Goal: Transaction & Acquisition: Obtain resource

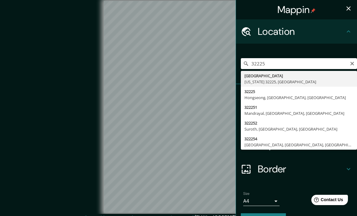
type input "[GEOGRAPHIC_DATA], [US_STATE] 32225, [GEOGRAPHIC_DATA]"
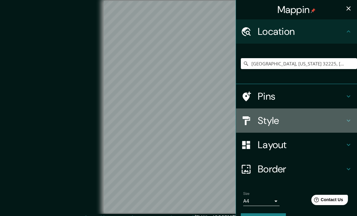
click at [324, 123] on h4 "Style" at bounding box center [301, 120] width 87 height 12
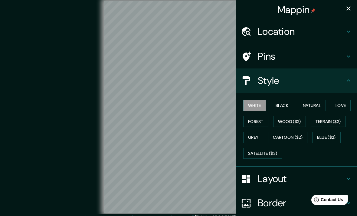
click at [316, 105] on button "Natural" at bounding box center [312, 105] width 28 height 11
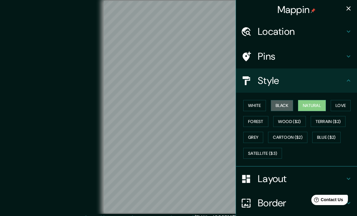
click at [283, 104] on button "Black" at bounding box center [282, 105] width 23 height 11
click at [257, 107] on button "White" at bounding box center [254, 105] width 23 height 11
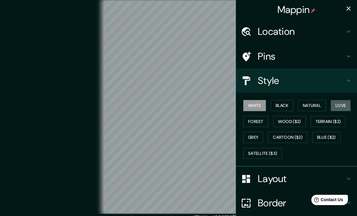
click at [343, 108] on button "Love" at bounding box center [341, 105] width 20 height 11
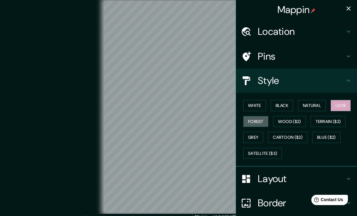
click at [255, 124] on button "Forest" at bounding box center [255, 121] width 25 height 11
click at [287, 138] on button "Cartoon ($2)" at bounding box center [287, 137] width 39 height 11
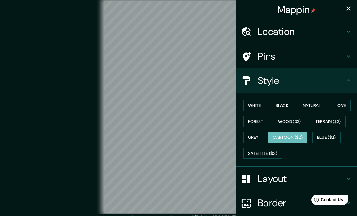
click at [328, 138] on button "Blue ($2)" at bounding box center [326, 137] width 28 height 11
click at [258, 106] on button "White" at bounding box center [254, 105] width 23 height 11
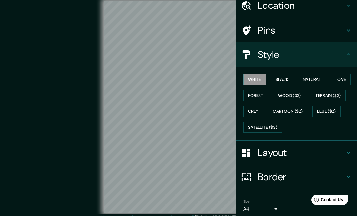
scroll to position [27, 0]
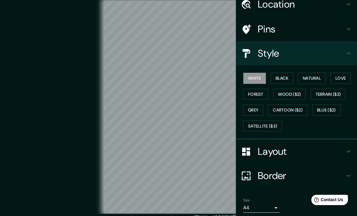
click at [346, 152] on icon at bounding box center [348, 151] width 7 height 7
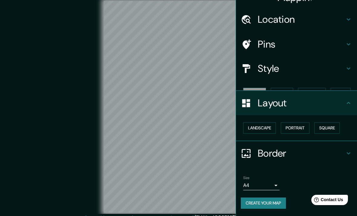
scroll to position [0, 0]
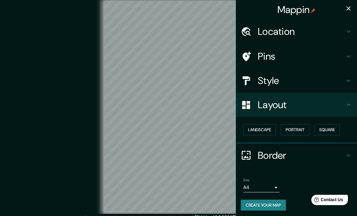
click at [331, 131] on button "Square" at bounding box center [326, 129] width 25 height 11
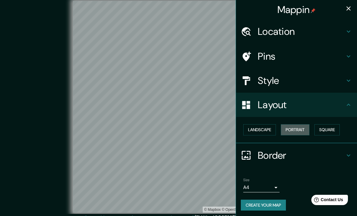
click at [296, 129] on button "Portrait" at bounding box center [295, 129] width 29 height 11
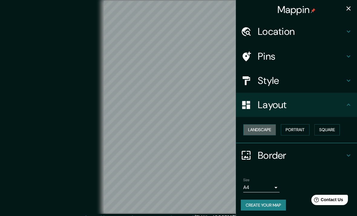
click at [265, 127] on button "Landscape" at bounding box center [259, 129] width 33 height 11
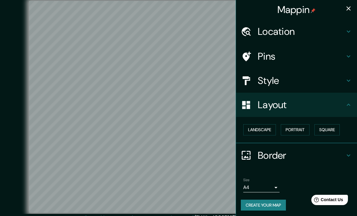
click at [331, 128] on button "Square" at bounding box center [326, 129] width 25 height 11
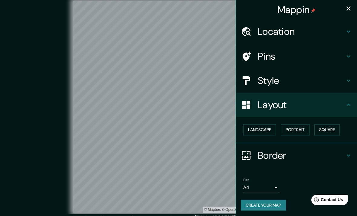
click at [298, 131] on button "Portrait" at bounding box center [295, 129] width 29 height 11
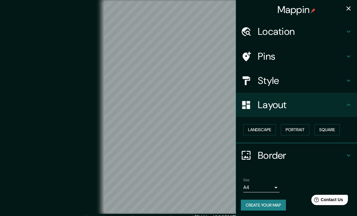
click at [354, 155] on div "Border" at bounding box center [296, 155] width 121 height 24
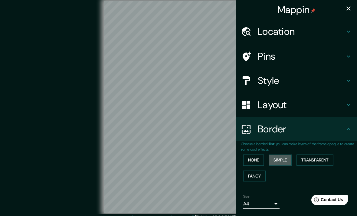
click at [284, 161] on button "Simple" at bounding box center [280, 159] width 23 height 11
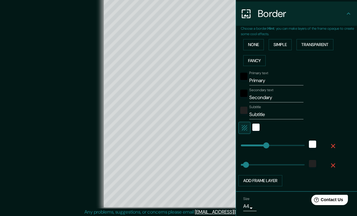
scroll to position [115, 0]
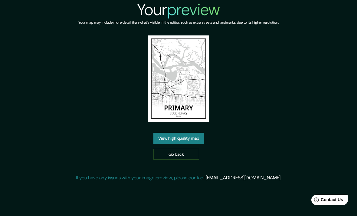
click at [196, 97] on img at bounding box center [178, 78] width 61 height 86
click at [192, 144] on link "View high quality map" at bounding box center [178, 137] width 51 height 11
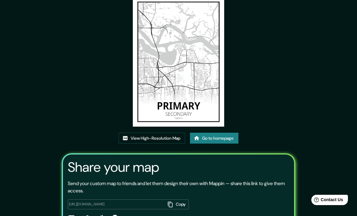
scroll to position [34, 0]
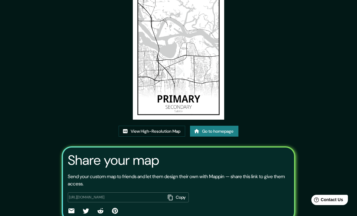
click at [156, 137] on link "View High-Resolution Map" at bounding box center [152, 131] width 67 height 11
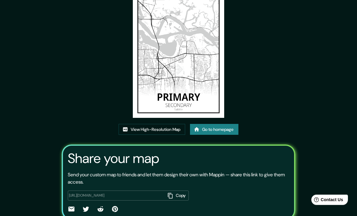
scroll to position [53, 0]
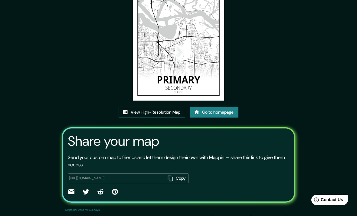
click at [81, 183] on div "https://app.mappin.pro/map/fff3e6319a265892c43798c5ac3c0acb8e696763?utm_source=…" at bounding box center [128, 178] width 121 height 10
click at [172, 183] on button "Copy" at bounding box center [177, 178] width 24 height 10
click at [71, 183] on div "https://app.mappin.pro/map/fff3e6319a265892c43798c5ac3c0acb8e696763?utm_source=…" at bounding box center [128, 178] width 121 height 10
click at [68, 194] on icon at bounding box center [71, 191] width 6 height 5
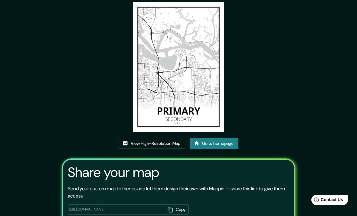
scroll to position [0, 0]
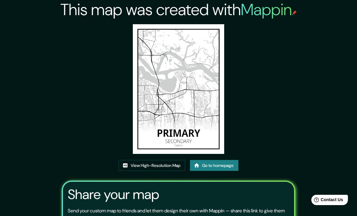
click at [218, 171] on link "Go to homepage" at bounding box center [214, 165] width 48 height 11
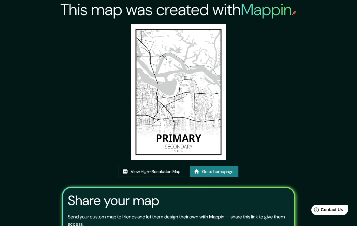
click at [42, 130] on div "This map was created with Mappin View High-Resolution Map Go to homepage Share …" at bounding box center [178, 141] width 357 height 283
